Goal: Transaction & Acquisition: Book appointment/travel/reservation

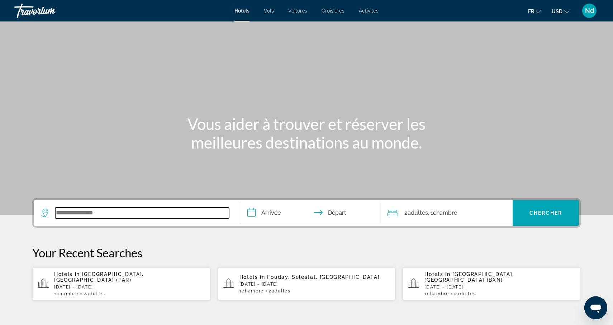
click at [115, 214] on input "Search widget" at bounding box center [142, 213] width 174 height 11
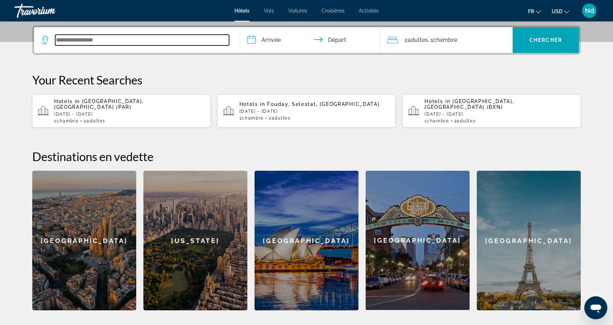
scroll to position [175, 0]
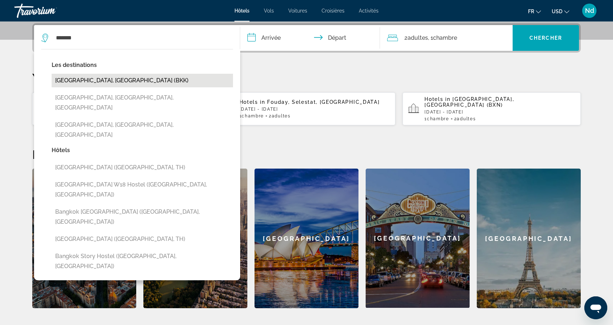
click at [87, 82] on button "[GEOGRAPHIC_DATA], [GEOGRAPHIC_DATA] (BKK)" at bounding box center [142, 81] width 181 height 14
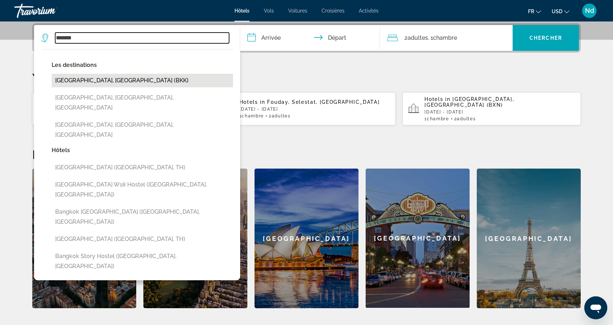
type input "**********"
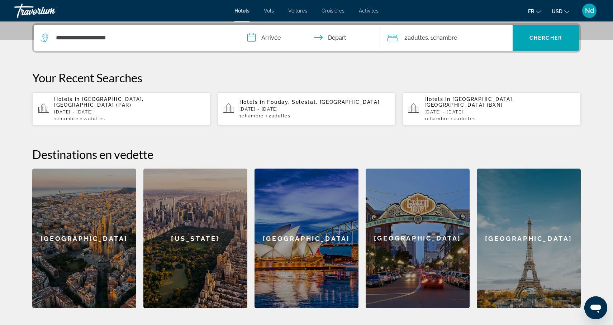
click at [276, 39] on input "**********" at bounding box center [311, 39] width 143 height 28
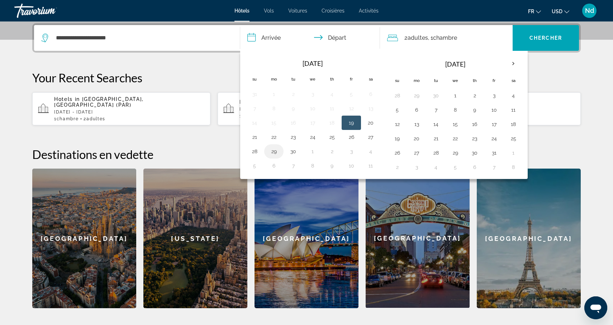
click at [275, 153] on button "29" at bounding box center [273, 152] width 11 height 10
click at [294, 154] on button "30" at bounding box center [292, 152] width 11 height 10
type input "**********"
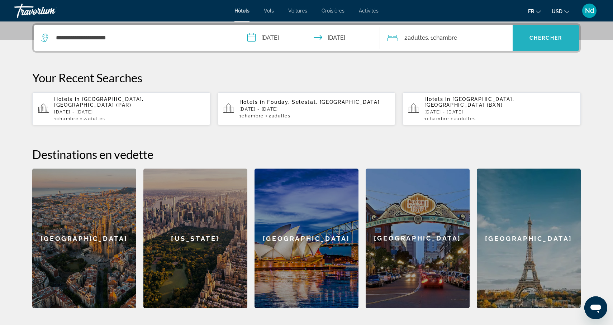
click at [542, 39] on span "Chercher" at bounding box center [545, 38] width 33 height 6
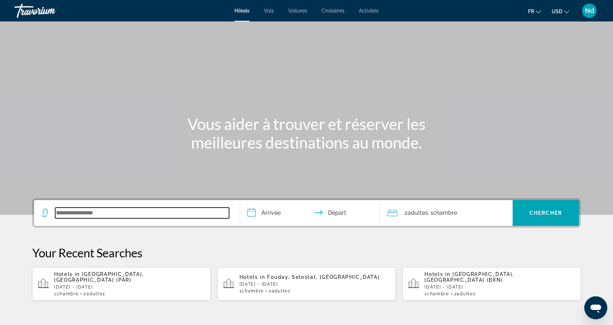
click at [101, 216] on input "Search widget" at bounding box center [142, 213] width 174 height 11
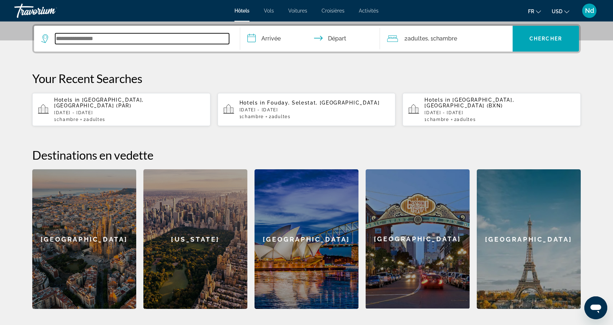
scroll to position [175, 0]
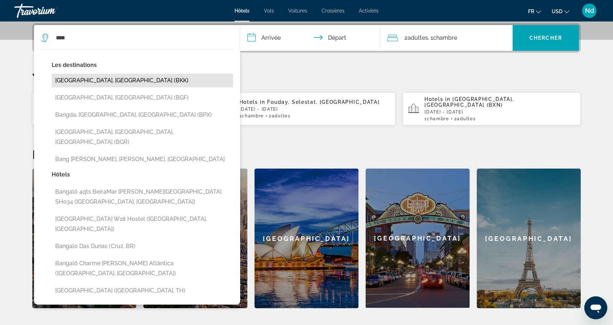
click at [99, 81] on button "[GEOGRAPHIC_DATA], [GEOGRAPHIC_DATA] (BKK)" at bounding box center [142, 81] width 181 height 14
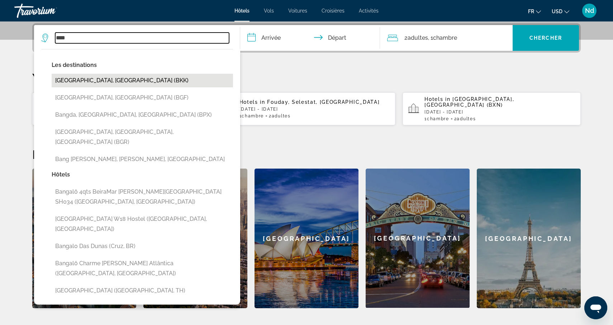
type input "**********"
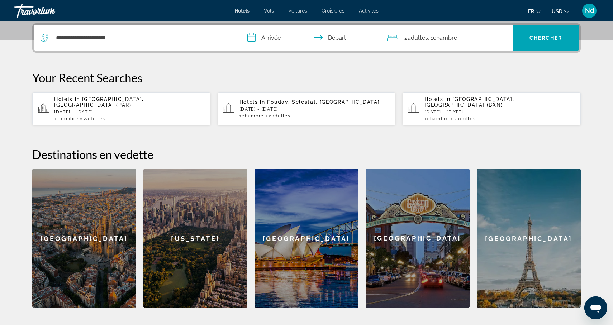
click at [264, 39] on input "**********" at bounding box center [311, 39] width 143 height 28
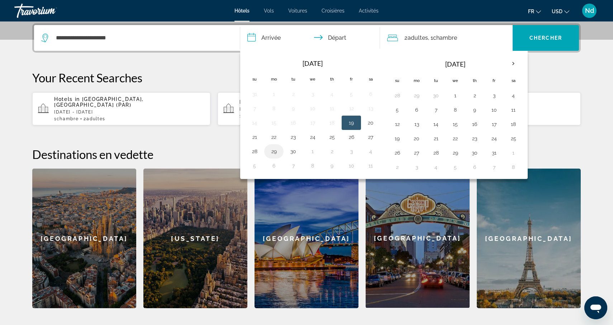
click at [273, 153] on button "29" at bounding box center [273, 152] width 11 height 10
click at [291, 153] on button "30" at bounding box center [292, 152] width 11 height 10
type input "**********"
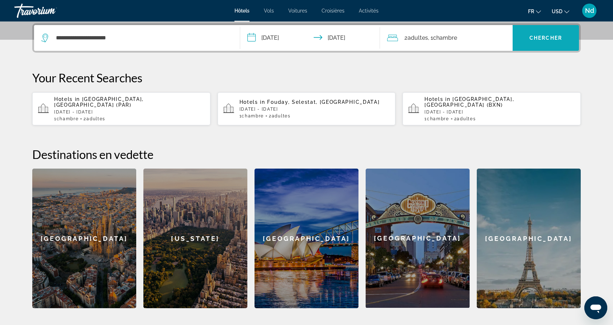
click at [529, 41] on span "Search widget" at bounding box center [545, 37] width 66 height 17
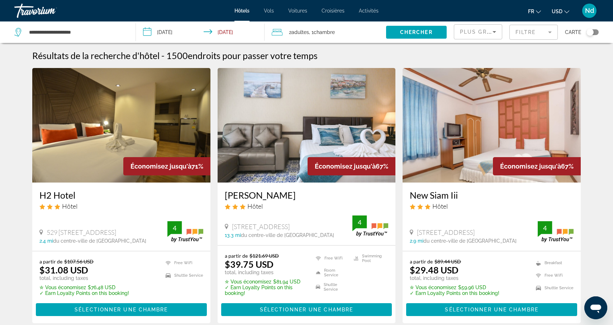
click at [547, 33] on mat-form-field "Filtre" at bounding box center [533, 32] width 48 height 15
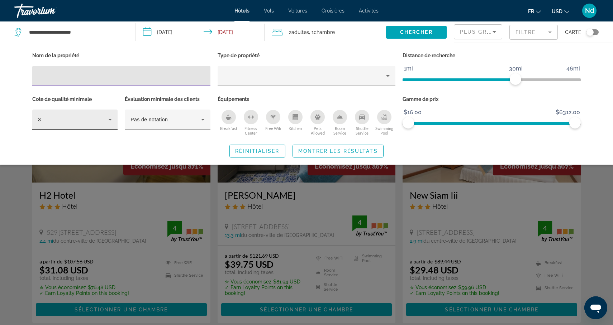
click at [108, 119] on icon "Hotel Filters" at bounding box center [110, 119] width 9 height 9
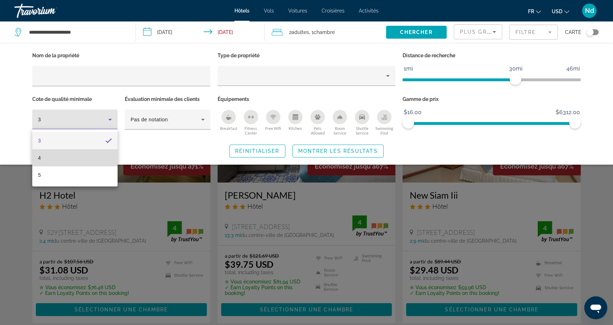
click at [88, 160] on mat-option "4" at bounding box center [74, 157] width 85 height 17
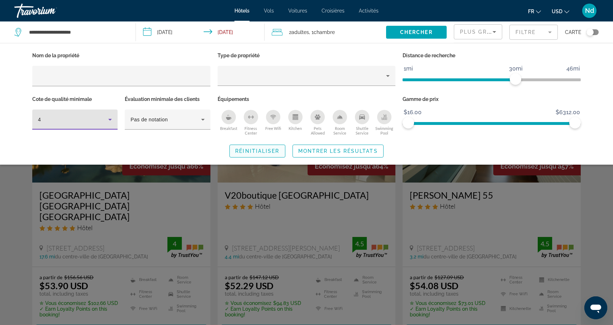
click at [256, 152] on span "Réinitialiser" at bounding box center [257, 151] width 44 height 6
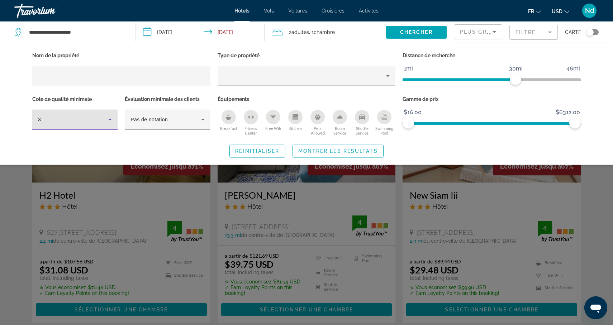
click at [97, 118] on div "3" at bounding box center [73, 119] width 70 height 9
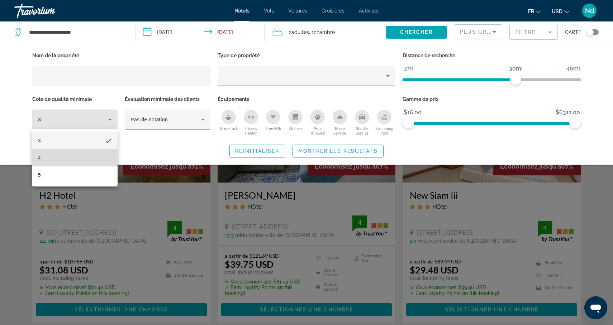
click at [79, 155] on mat-option "4" at bounding box center [74, 157] width 85 height 17
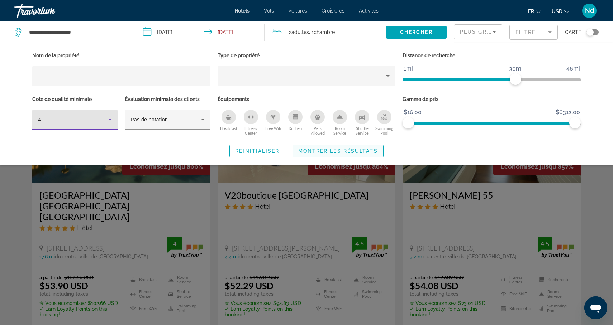
click at [331, 151] on span "Montrer les résultats" at bounding box center [338, 151] width 80 height 6
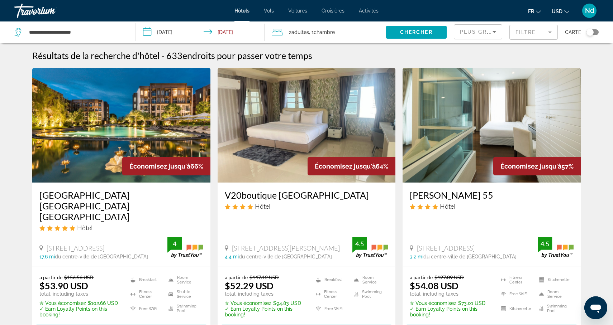
click at [85, 139] on img "Main content" at bounding box center [121, 125] width 178 height 115
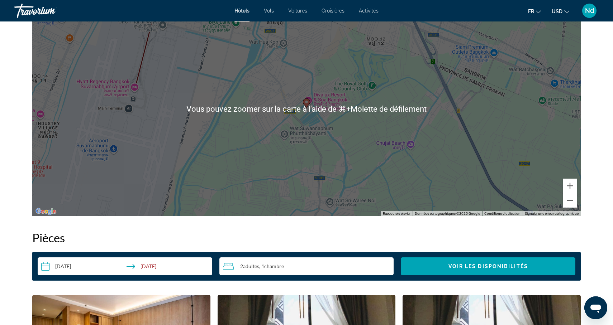
scroll to position [716, 0]
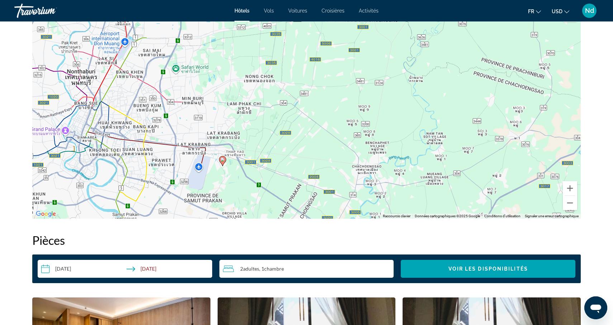
drag, startPoint x: 88, startPoint y: 132, endPoint x: 134, endPoint y: 137, distance: 46.1
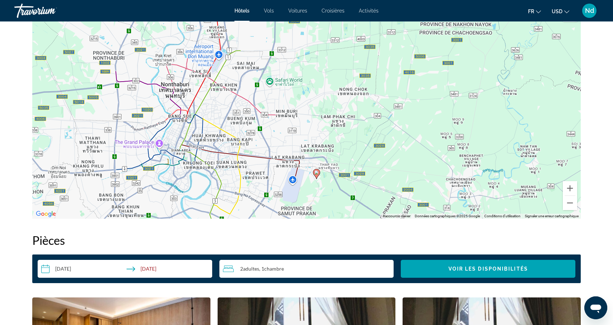
drag, startPoint x: 134, startPoint y: 137, endPoint x: 229, endPoint y: 148, distance: 95.3
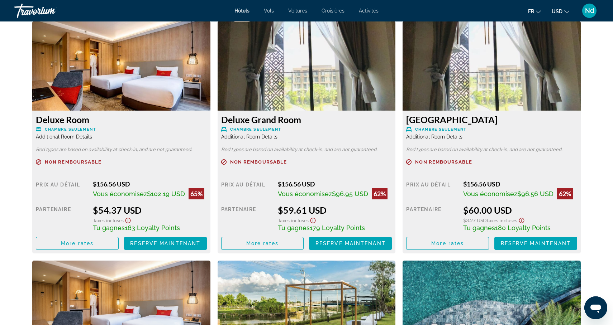
scroll to position [993, 0]
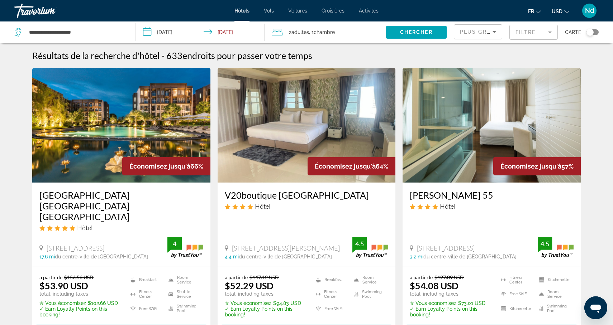
click at [533, 37] on mat-form-field "Filtre" at bounding box center [533, 32] width 48 height 15
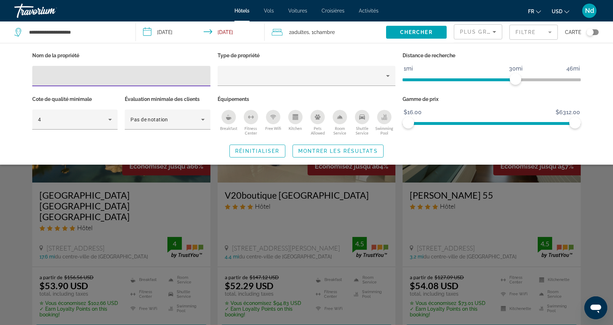
click at [12, 214] on div "Search widget" at bounding box center [306, 216] width 613 height 218
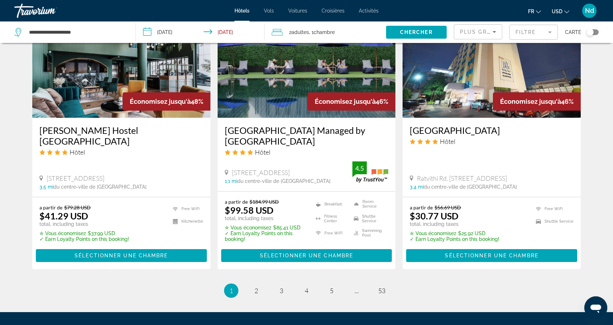
scroll to position [900, 0]
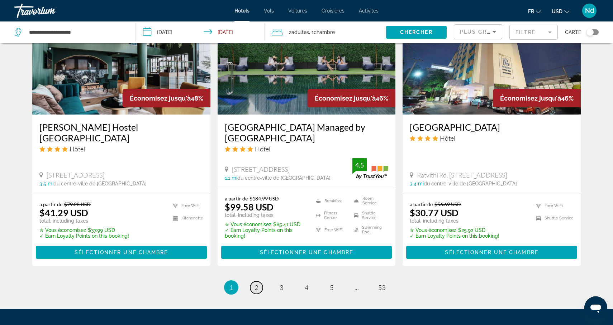
click at [258, 282] on link "page 2" at bounding box center [256, 288] width 13 height 13
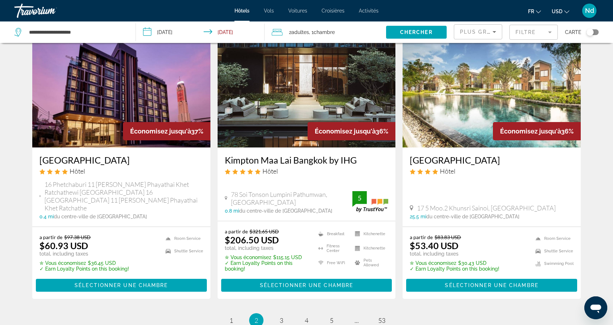
scroll to position [868, 0]
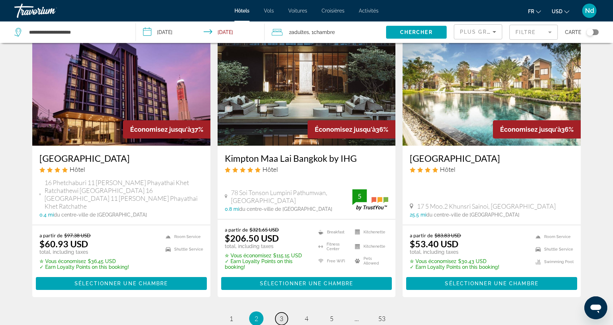
click at [280, 315] on span "3" at bounding box center [281, 319] width 4 height 8
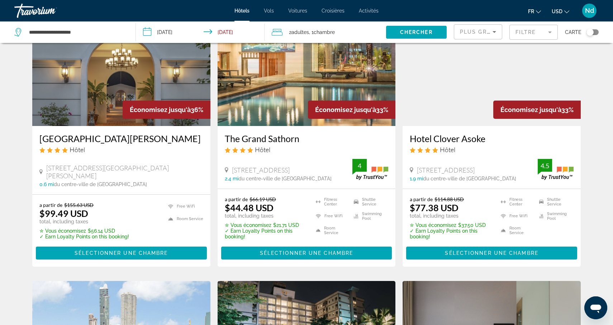
scroll to position [57, 0]
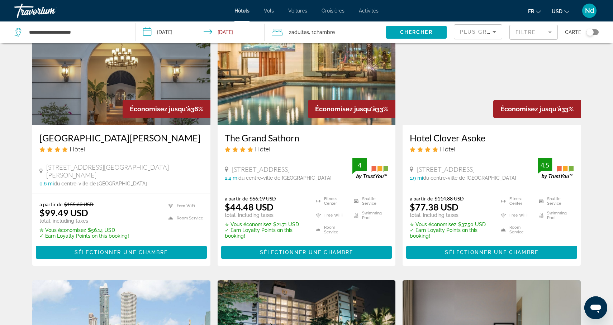
click at [95, 68] on img "Main content" at bounding box center [121, 68] width 178 height 115
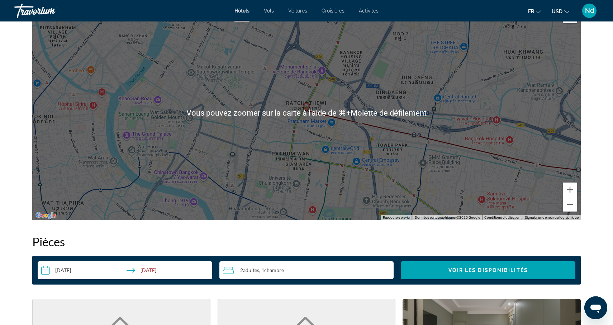
scroll to position [716, 0]
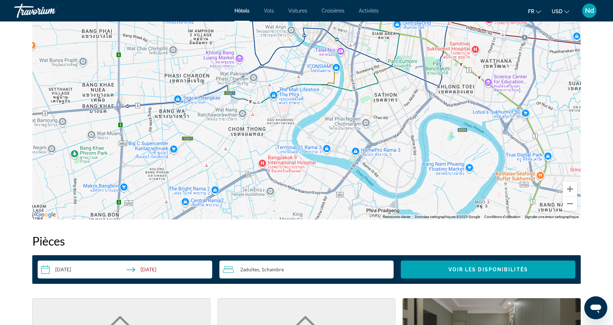
drag, startPoint x: 248, startPoint y: 158, endPoint x: 234, endPoint y: 168, distance: 16.8
click at [241, 165] on div "Pour activer le glissement avec le clavier, appuyez sur Alt+Entrée. Une fois ce…" at bounding box center [306, 112] width 548 height 215
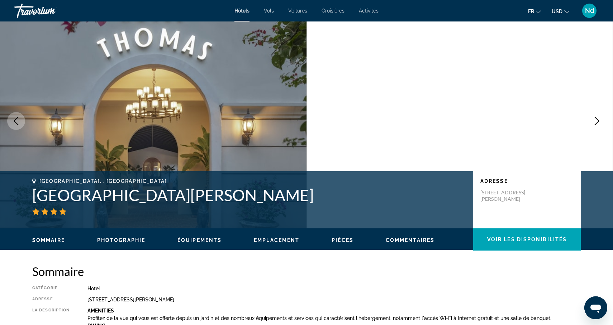
scroll to position [0, 0]
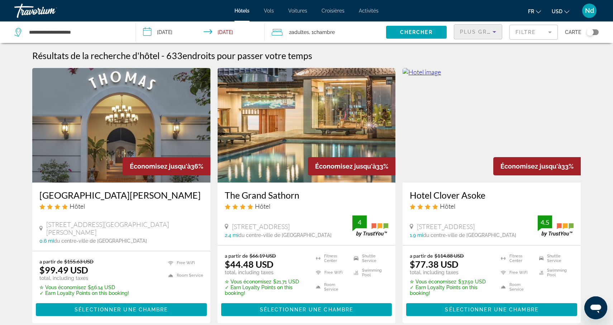
click at [496, 32] on icon "Sort by" at bounding box center [494, 32] width 9 height 9
click at [534, 32] on div at bounding box center [306, 162] width 613 height 325
click at [534, 32] on mat-form-field "Filtre" at bounding box center [533, 32] width 48 height 15
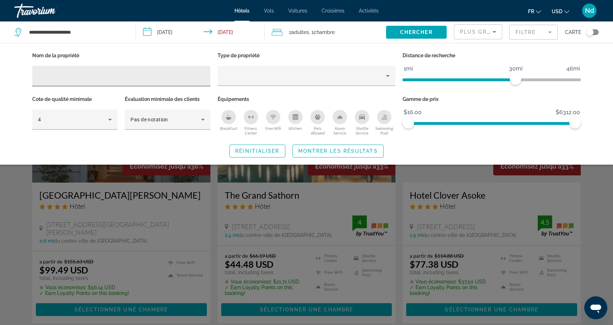
click at [74, 81] on div "Hotel Filters" at bounding box center [121, 76] width 167 height 20
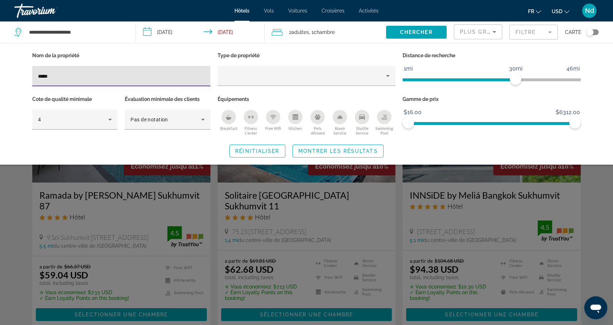
type input "*****"
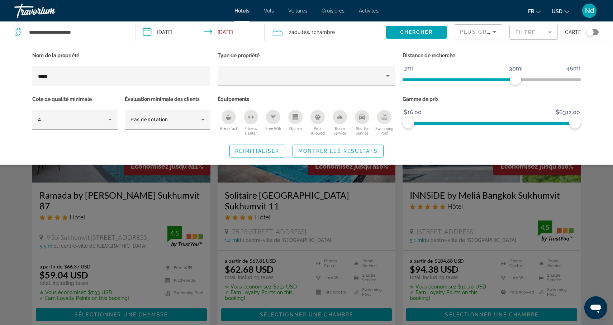
click at [9, 191] on div "Search widget" at bounding box center [306, 216] width 613 height 218
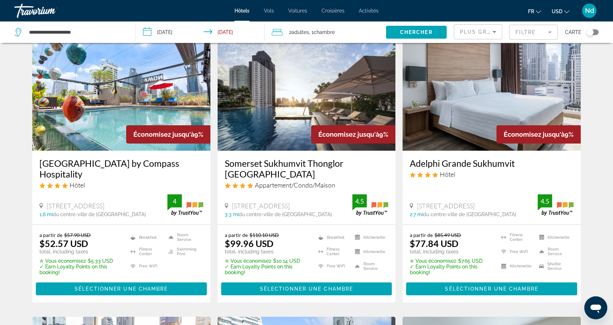
scroll to position [309, 0]
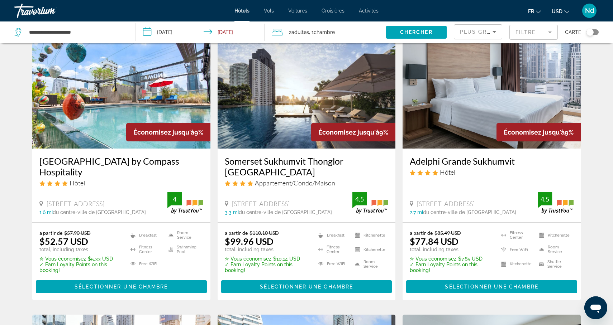
click at [478, 36] on div "Plus grandes économies" at bounding box center [478, 35] width 36 height 20
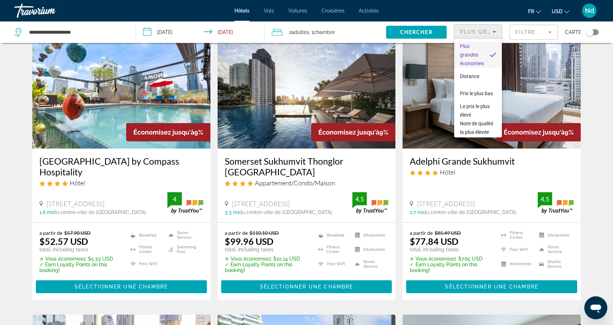
click at [478, 37] on div at bounding box center [306, 162] width 613 height 325
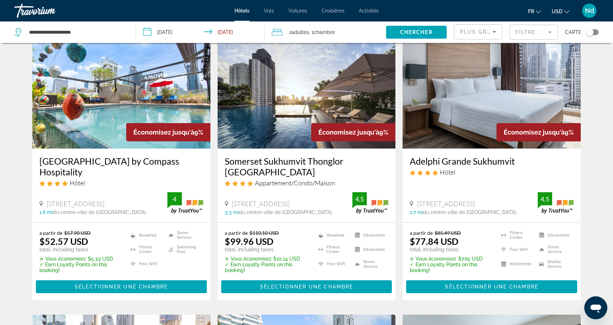
click at [519, 30] on mat-form-field "Filtre" at bounding box center [533, 32] width 48 height 15
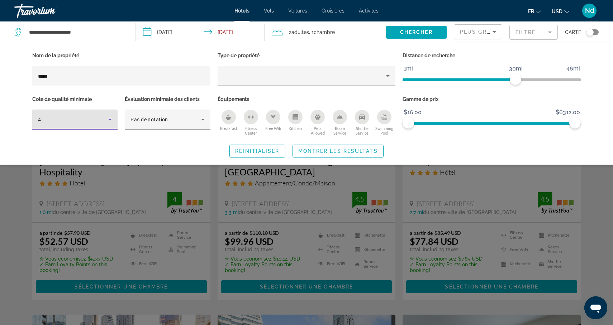
click at [109, 120] on icon "Hotel Filters" at bounding box center [110, 120] width 4 height 2
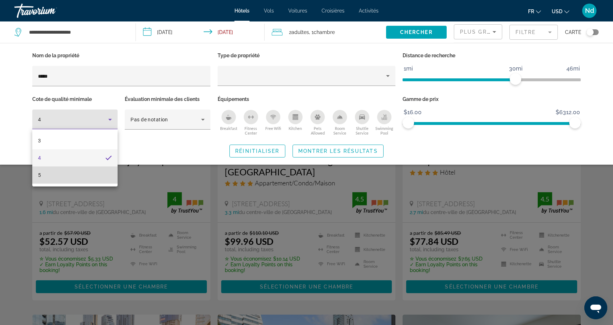
click at [81, 170] on mat-option "5" at bounding box center [74, 175] width 85 height 17
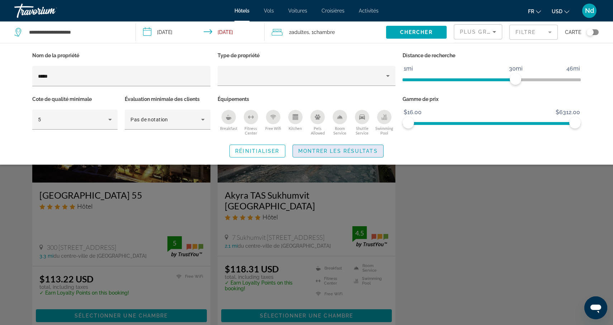
click at [326, 149] on span "Montrer les résultats" at bounding box center [338, 151] width 80 height 6
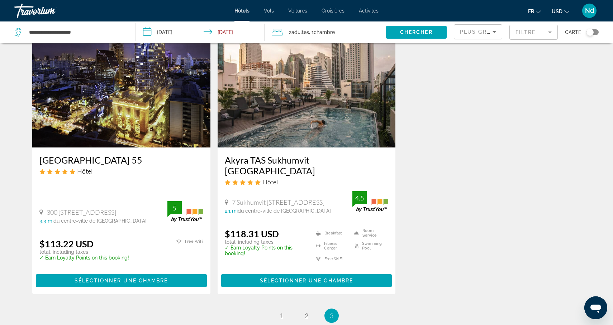
scroll to position [31, 0]
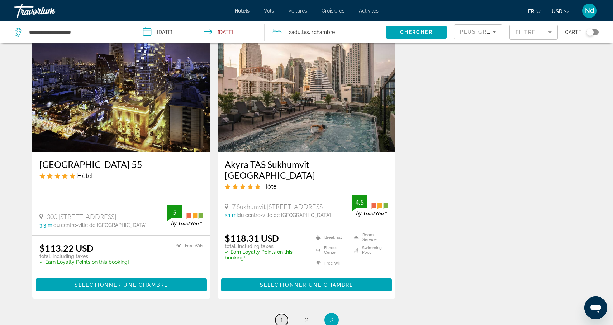
click at [282, 316] on span "1" at bounding box center [281, 320] width 4 height 8
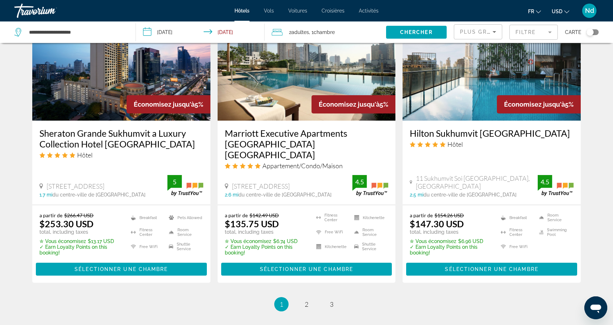
scroll to position [961, 0]
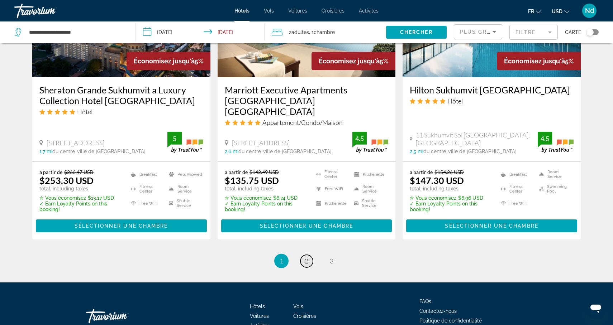
click at [311, 255] on link "page 2" at bounding box center [306, 261] width 13 height 13
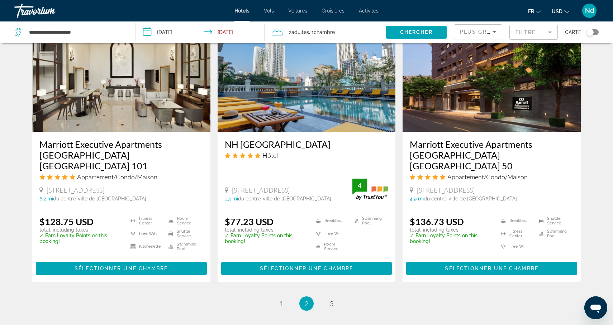
scroll to position [905, 0]
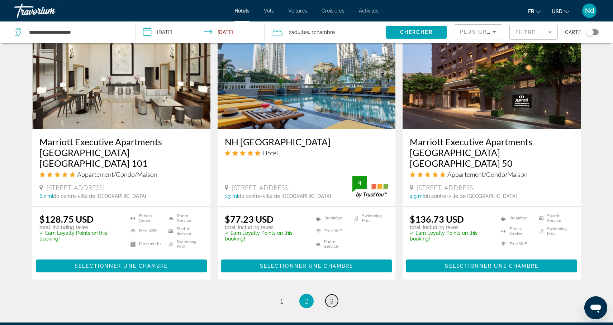
click at [333, 297] on span "3" at bounding box center [332, 301] width 4 height 8
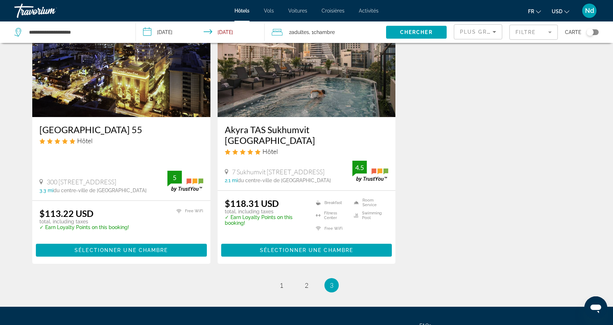
scroll to position [68, 0]
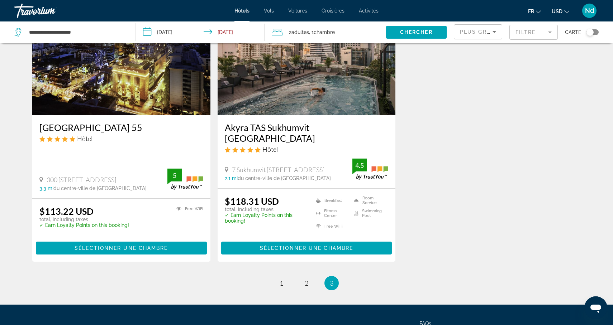
click at [544, 31] on mat-form-field "Filtre" at bounding box center [533, 32] width 48 height 15
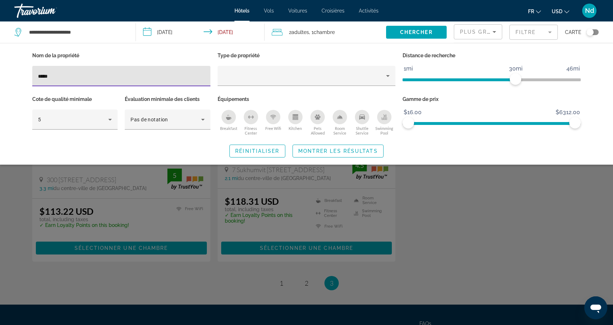
click at [136, 72] on input "*****" at bounding box center [121, 76] width 167 height 9
type input "*"
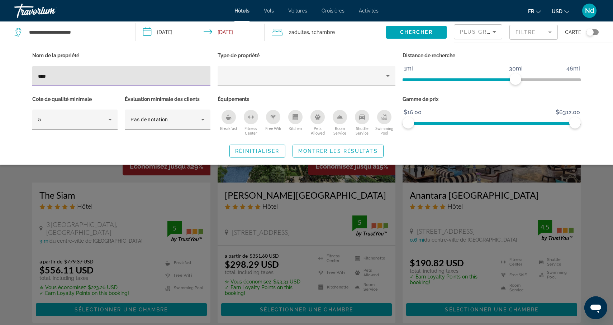
type input "****"
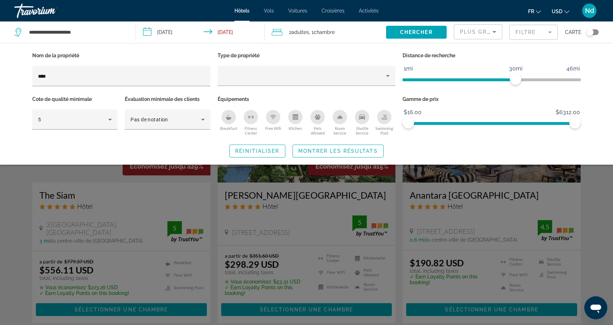
click at [6, 205] on div "Search widget" at bounding box center [306, 216] width 613 height 218
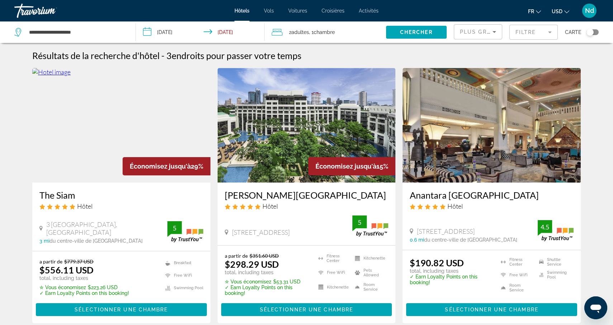
click at [541, 32] on mat-form-field "Filtre" at bounding box center [533, 32] width 48 height 15
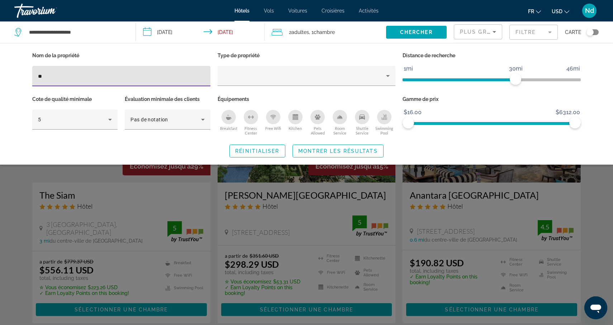
type input "*"
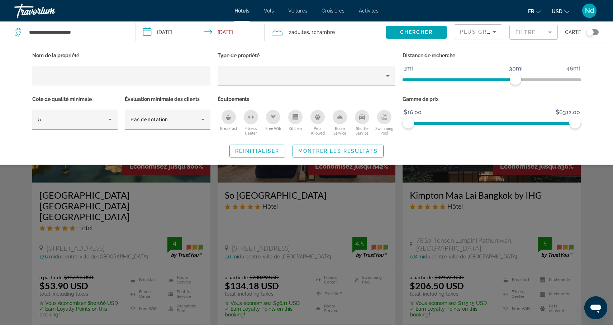
click at [20, 188] on div "Search widget" at bounding box center [306, 216] width 613 height 218
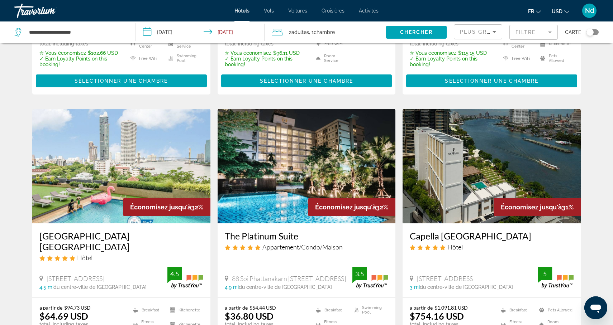
scroll to position [254, 0]
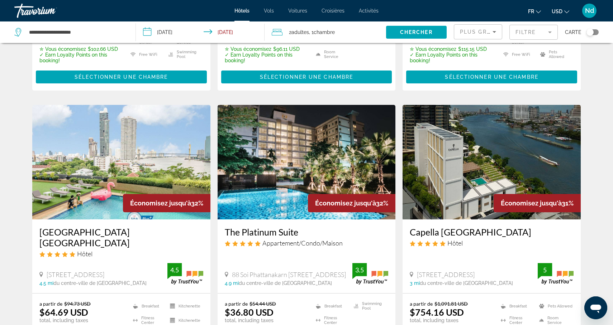
click at [591, 32] on div "Toggle map" at bounding box center [589, 32] width 7 height 7
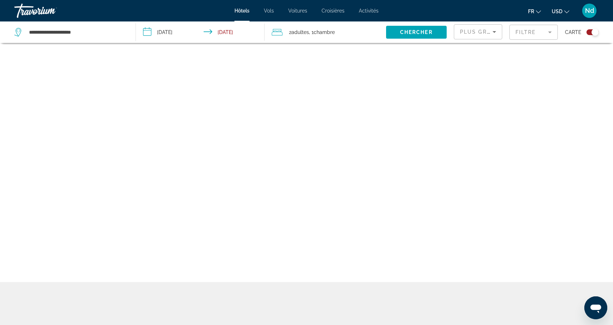
scroll to position [43, 0]
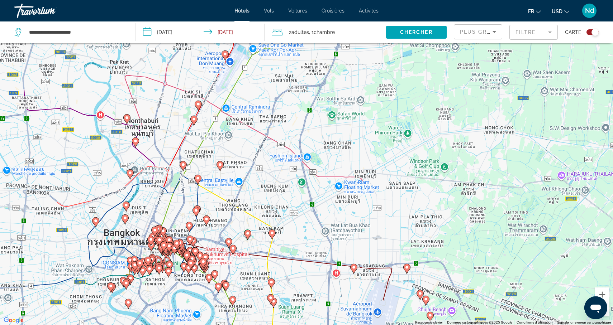
click at [279, 149] on div "Pour activer le glissement avec le clavier, appuyez sur Alt+Entrée. Une fois ce…" at bounding box center [306, 162] width 613 height 325
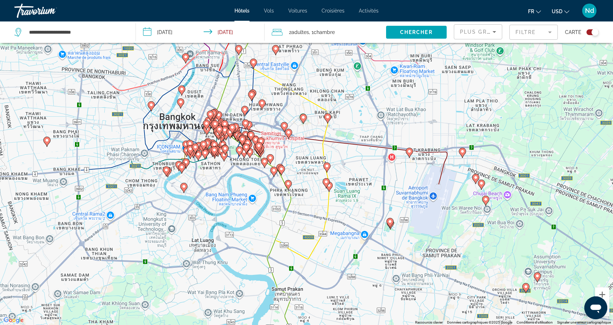
drag, startPoint x: 294, startPoint y: 185, endPoint x: 198, endPoint y: 215, distance: 100.6
click at [198, 215] on div "Pour activer le glissement avec le clavier, appuyez sur Alt+Entrée. Une fois ce…" at bounding box center [306, 162] width 613 height 325
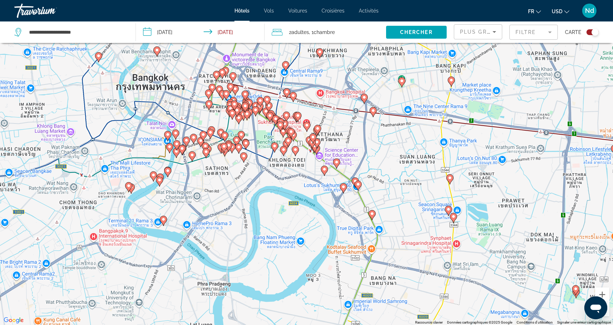
drag, startPoint x: 188, startPoint y: 226, endPoint x: 186, endPoint y: 271, distance: 45.6
click at [186, 271] on div "Pour activer le glissement avec le clavier, appuyez sur Alt+Entrée. Une fois ce…" at bounding box center [306, 162] width 613 height 325
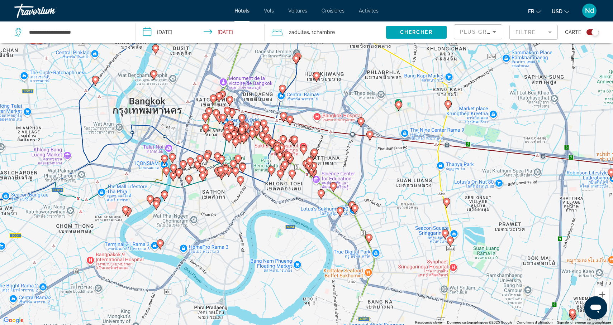
drag, startPoint x: 186, startPoint y: 271, endPoint x: 182, endPoint y: 296, distance: 24.9
click at [182, 296] on div "Pour activer le glissement avec le clavier, appuyez sur Alt+Entrée. Une fois ce…" at bounding box center [306, 162] width 613 height 325
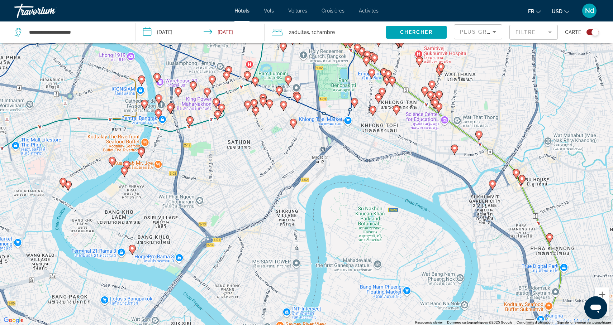
drag, startPoint x: 207, startPoint y: 247, endPoint x: 199, endPoint y: 302, distance: 55.7
click at [199, 302] on div "Pour activer le glissement avec le clavier, appuyez sur Alt+Entrée. Une fois ce…" at bounding box center [306, 162] width 613 height 325
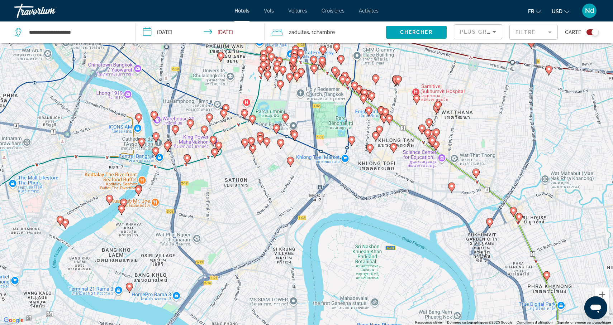
drag, startPoint x: 199, startPoint y: 302, endPoint x: 199, endPoint y: 333, distance: 31.5
click at [199, 282] on html "**********" at bounding box center [306, 119] width 613 height 325
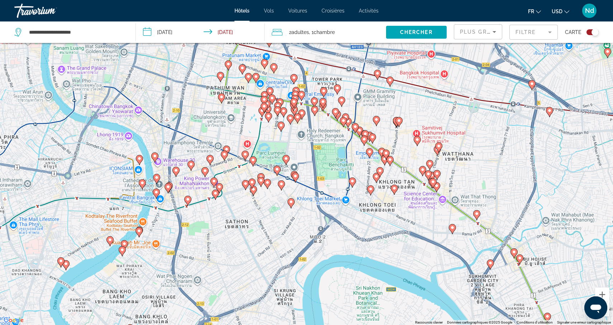
drag, startPoint x: 215, startPoint y: 257, endPoint x: 216, endPoint y: 299, distance: 41.9
click at [216, 299] on div "Pour activer le glissement avec le clavier, appuyez sur Alt+Entrée. Une fois ce…" at bounding box center [306, 162] width 613 height 325
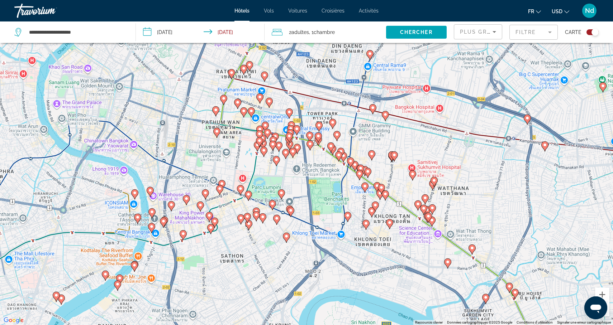
drag, startPoint x: 216, startPoint y: 299, endPoint x: 211, endPoint y: 334, distance: 35.4
click at [211, 282] on html "**********" at bounding box center [306, 119] width 613 height 325
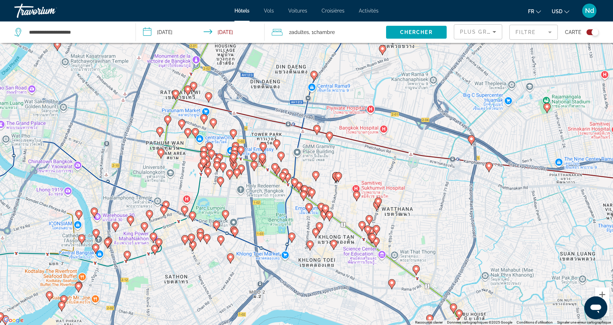
drag, startPoint x: 234, startPoint y: 237, endPoint x: 172, endPoint y: 259, distance: 65.6
click at [172, 259] on div "Pour activer le glissement avec le clavier, appuyez sur Alt+Entrée. Une fois ce…" at bounding box center [306, 162] width 613 height 325
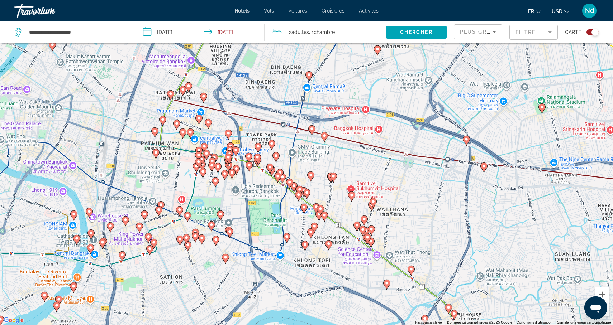
click at [172, 259] on div "Pour activer le glissement avec le clavier, appuyez sur Alt+Entrée. Une fois ce…" at bounding box center [306, 162] width 613 height 325
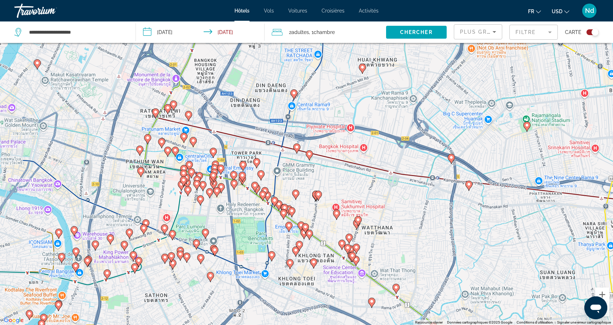
drag, startPoint x: 169, startPoint y: 261, endPoint x: 153, endPoint y: 279, distance: 24.1
click at [153, 279] on div "Pour activer le glissement avec le clavier, appuyez sur Alt+Entrée. Une fois ce…" at bounding box center [306, 162] width 613 height 325
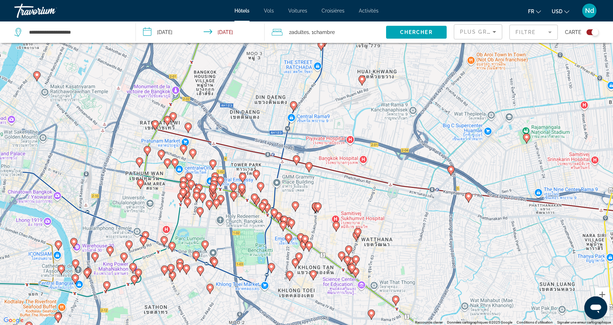
drag, startPoint x: 153, startPoint y: 279, endPoint x: 153, endPoint y: 292, distance: 12.2
click at [153, 292] on div "Pour activer le glissement avec le clavier, appuyez sur Alt+Entrée. Une fois ce…" at bounding box center [306, 162] width 613 height 325
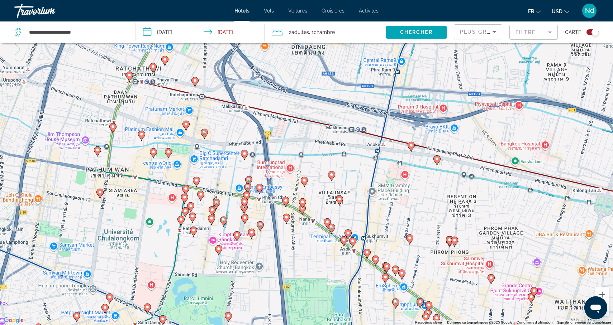
drag, startPoint x: 176, startPoint y: 234, endPoint x: 170, endPoint y: 288, distance: 54.0
click at [170, 288] on div "Pour activer le glissement avec le clavier, appuyez sur Alt+Entrée. Une fois ce…" at bounding box center [306, 162] width 613 height 325
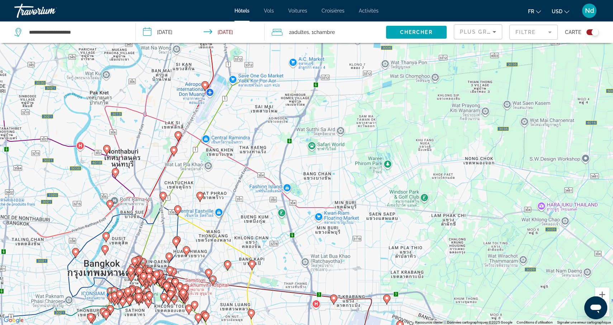
click at [279, 267] on div "Pour activer le glissement avec le clavier, appuyez sur Alt+Entrée. Une fois ce…" at bounding box center [306, 162] width 613 height 325
click at [272, 267] on div "Pour activer le glissement avec le clavier, appuyez sur Alt+Entrée. Une fois ce…" at bounding box center [306, 162] width 613 height 325
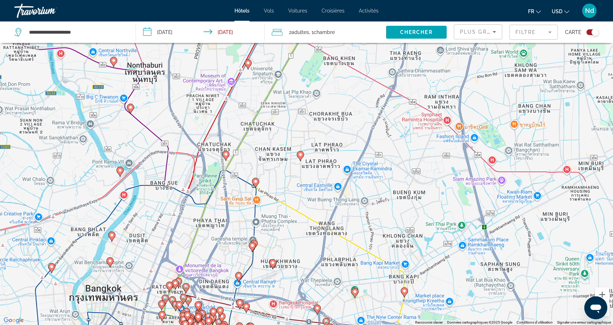
click at [146, 260] on div "Pour activer le glissement avec le clavier, appuyez sur Alt+Entrée. Une fois ce…" at bounding box center [306, 162] width 613 height 325
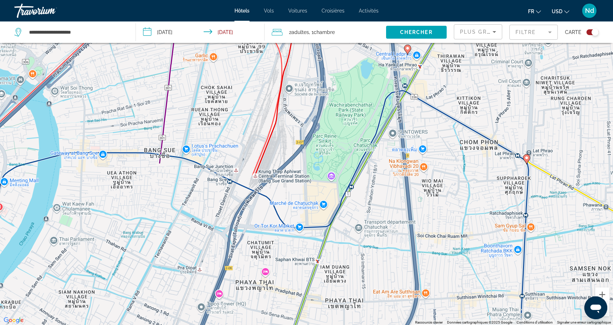
click at [163, 203] on div "Pour activer le glissement avec le clavier, appuyez sur Alt+Entrée. Une fois ce…" at bounding box center [306, 162] width 613 height 325
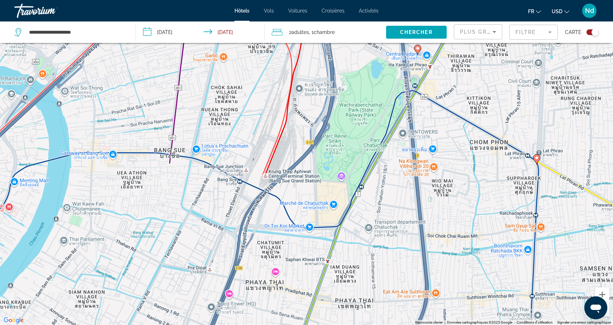
drag, startPoint x: 163, startPoint y: 203, endPoint x: 176, endPoint y: 203, distance: 12.9
click at [175, 203] on div "Pour activer le glissement avec le clavier, appuyez sur Alt+Entrée. Une fois ce…" at bounding box center [306, 162] width 613 height 325
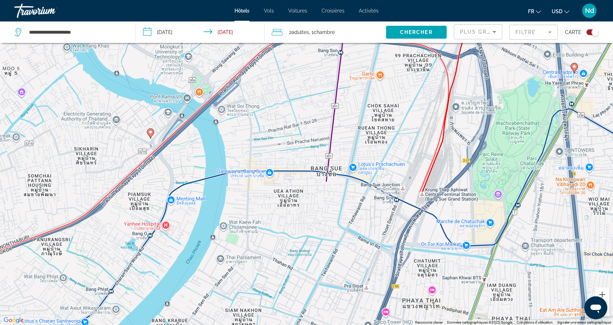
drag, startPoint x: 177, startPoint y: 203, endPoint x: 331, endPoint y: 220, distance: 154.9
click at [331, 220] on div "Pour activer le glissement avec le clavier, appuyez sur Alt+Entrée. Une fois ce…" at bounding box center [306, 162] width 613 height 325
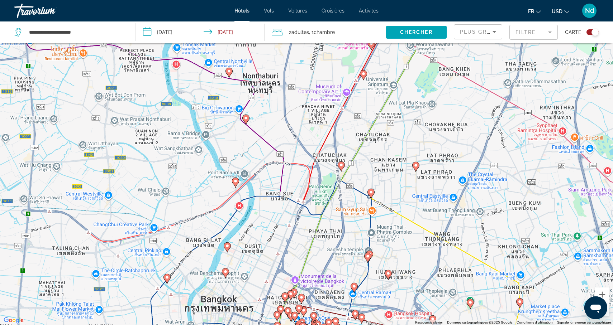
drag, startPoint x: 264, startPoint y: 255, endPoint x: 261, endPoint y: 192, distance: 62.7
click at [261, 192] on div "Pour activer le glissement avec le clavier, appuyez sur Alt+Entrée. Une fois ce…" at bounding box center [306, 162] width 613 height 325
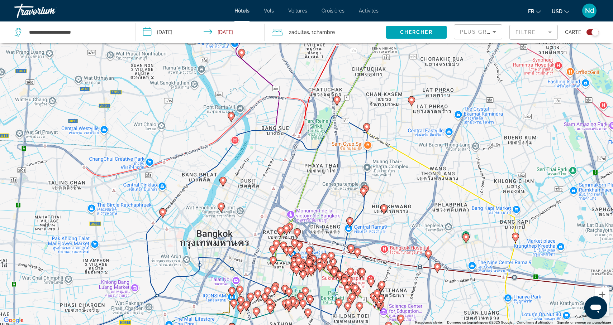
drag, startPoint x: 276, startPoint y: 190, endPoint x: 275, endPoint y: 147, distance: 43.0
click at [275, 147] on div "Pour activer le glissement avec le clavier, appuyez sur Alt+Entrée. Une fois ce…" at bounding box center [306, 162] width 613 height 325
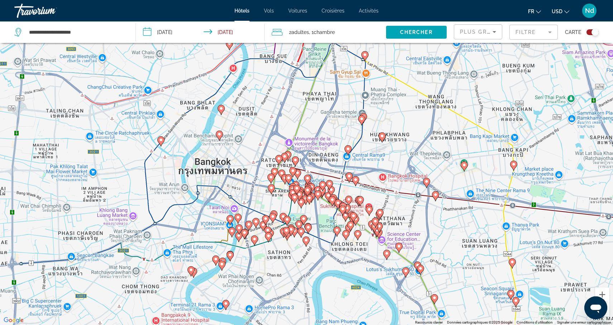
drag, startPoint x: 255, startPoint y: 192, endPoint x: 253, endPoint y: 127, distance: 65.2
click at [253, 127] on div "Pour activer le glissement avec le clavier, appuyez sur Alt+Entrée. Une fois ce…" at bounding box center [306, 162] width 613 height 325
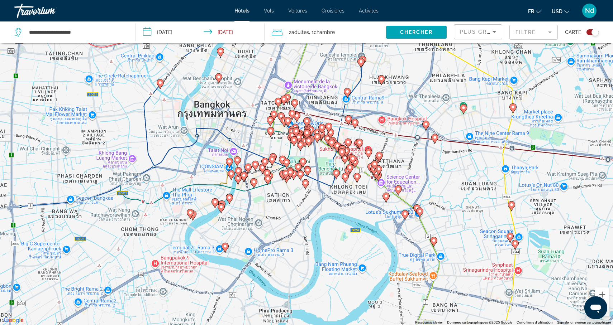
drag, startPoint x: 256, startPoint y: 209, endPoint x: 256, endPoint y: 152, distance: 57.7
click at [256, 152] on div "Pour activer le glissement avec le clavier, appuyez sur Alt+Entrée. Une fois ce…" at bounding box center [306, 162] width 613 height 325
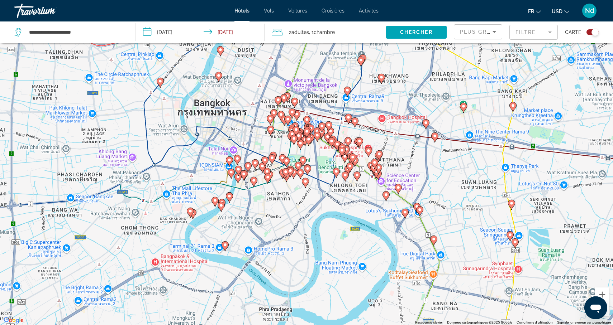
click at [263, 150] on div "Pour activer le glissement avec le clavier, appuyez sur Alt+Entrée. Une fois ce…" at bounding box center [306, 162] width 613 height 325
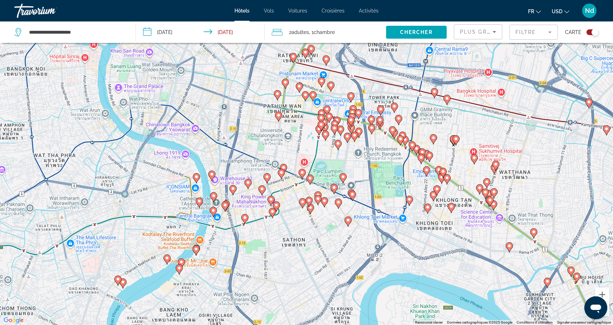
click at [263, 150] on div "Pour activer le glissement avec le clavier, appuyez sur Alt+Entrée. Une fois ce…" at bounding box center [306, 162] width 613 height 325
